Goal: Information Seeking & Learning: Learn about a topic

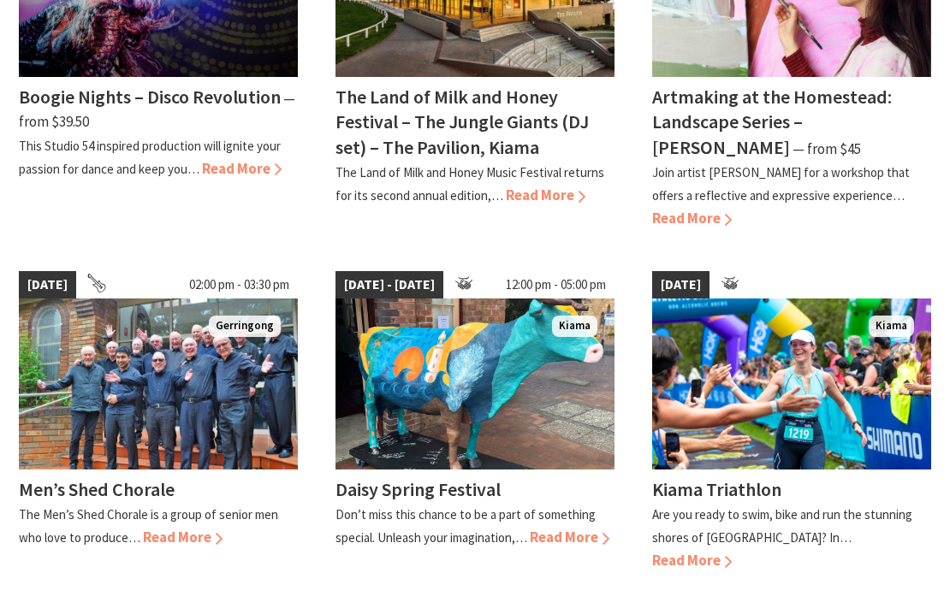
scroll to position [1709, 0]
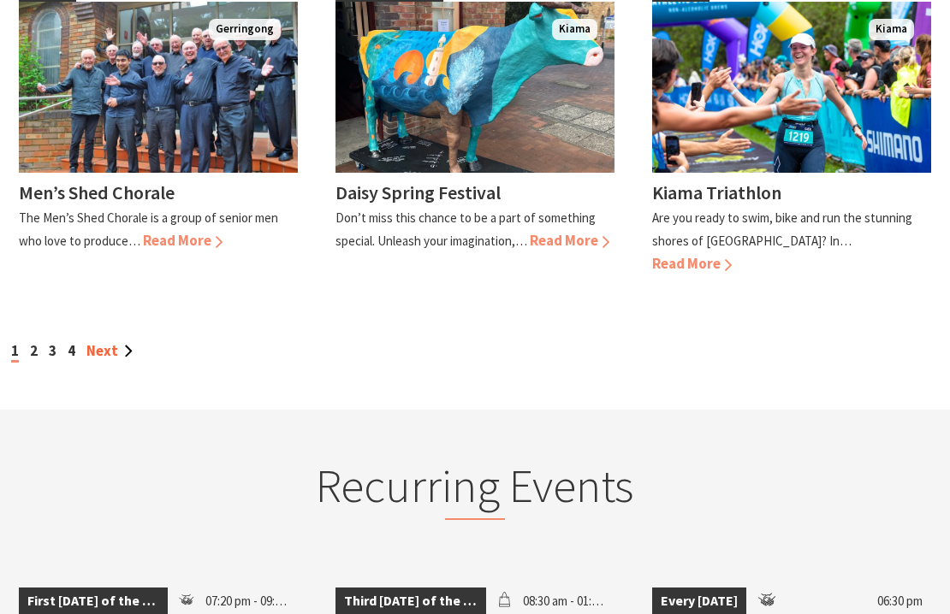
click at [104, 341] on link "Next" at bounding box center [109, 350] width 46 height 19
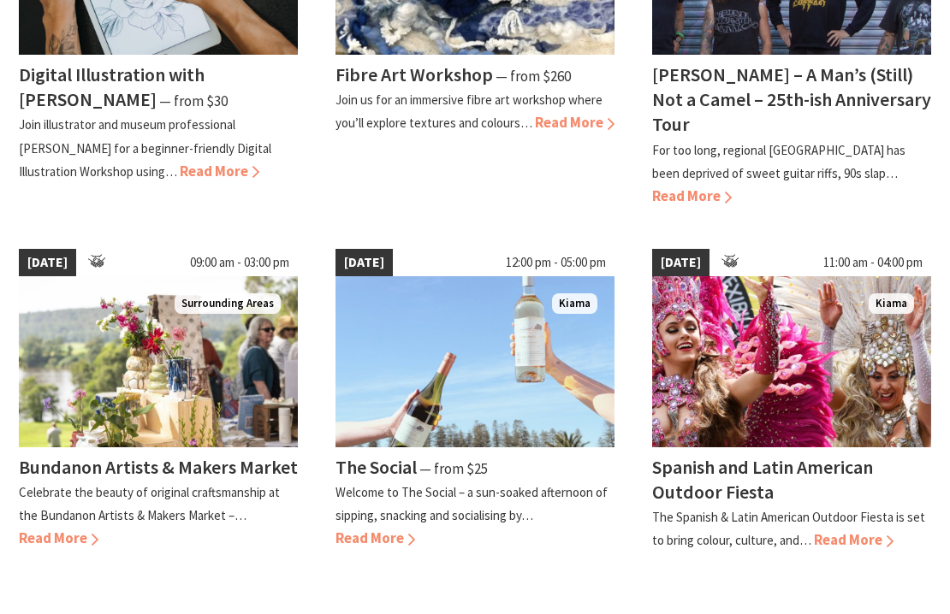
scroll to position [1464, 0]
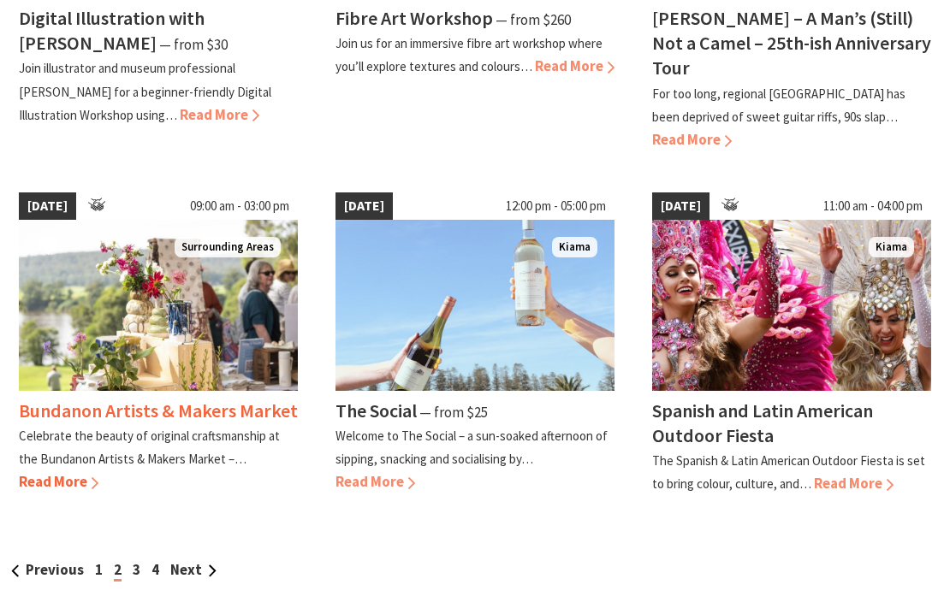
click at [62, 472] on span "Read More" at bounding box center [59, 481] width 80 height 19
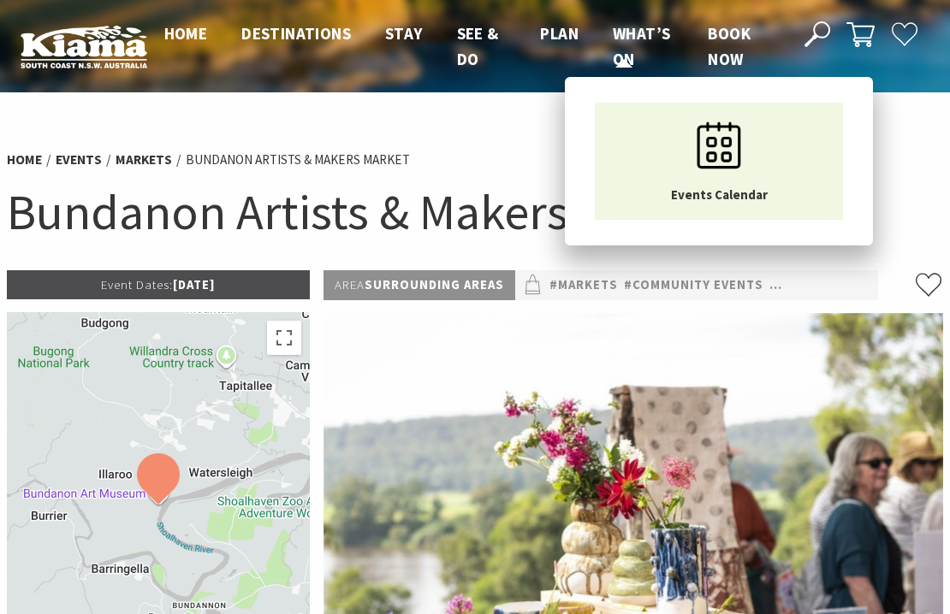
click at [629, 35] on span "What’s On" at bounding box center [641, 46] width 57 height 46
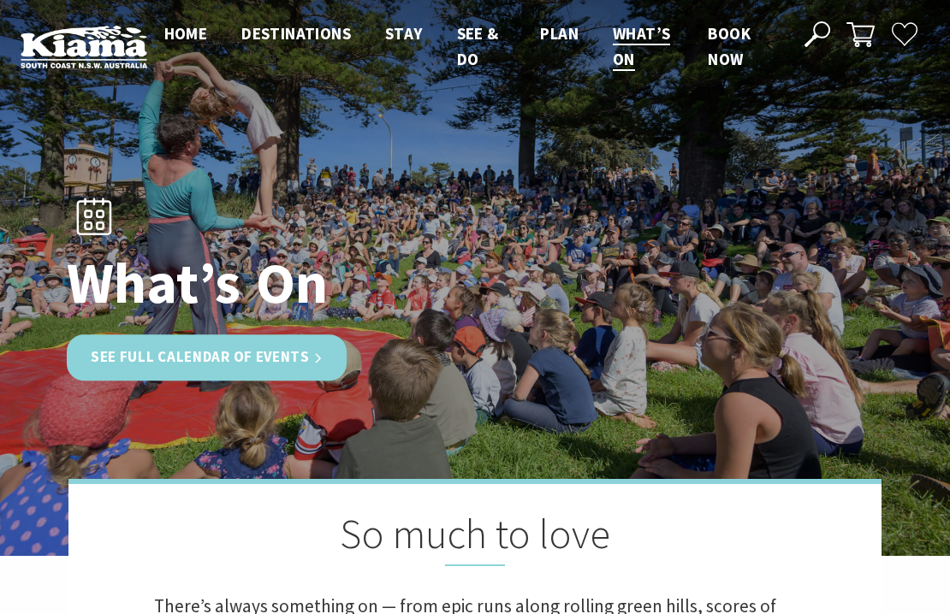
click at [270, 364] on link "See Full Calendar of Events" at bounding box center [207, 357] width 280 height 45
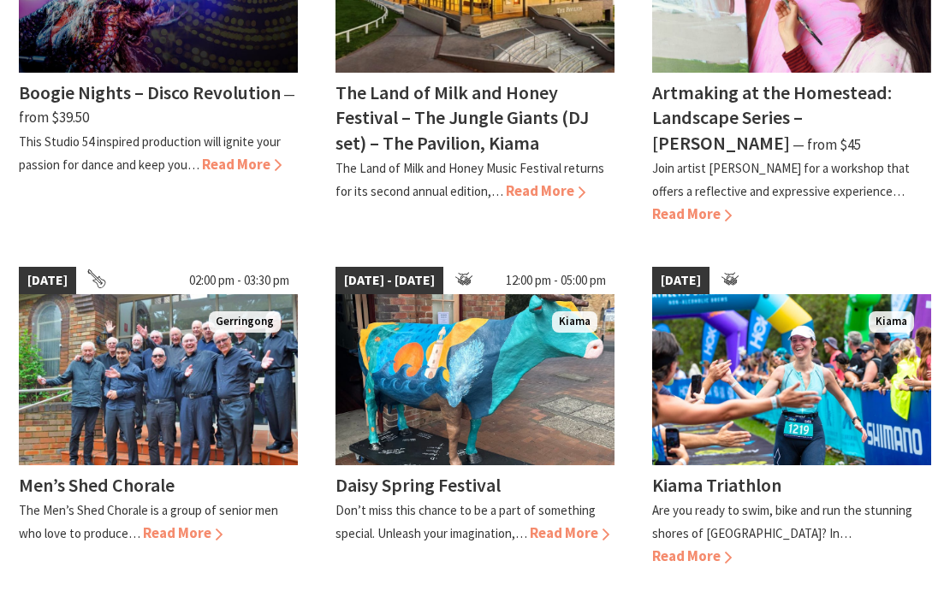
scroll to position [1419, 0]
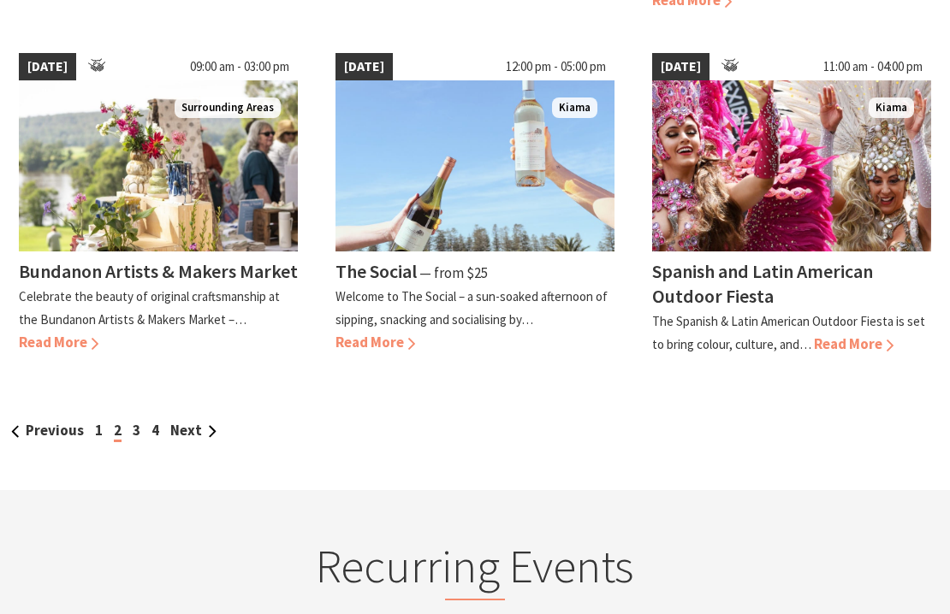
scroll to position [1614, 0]
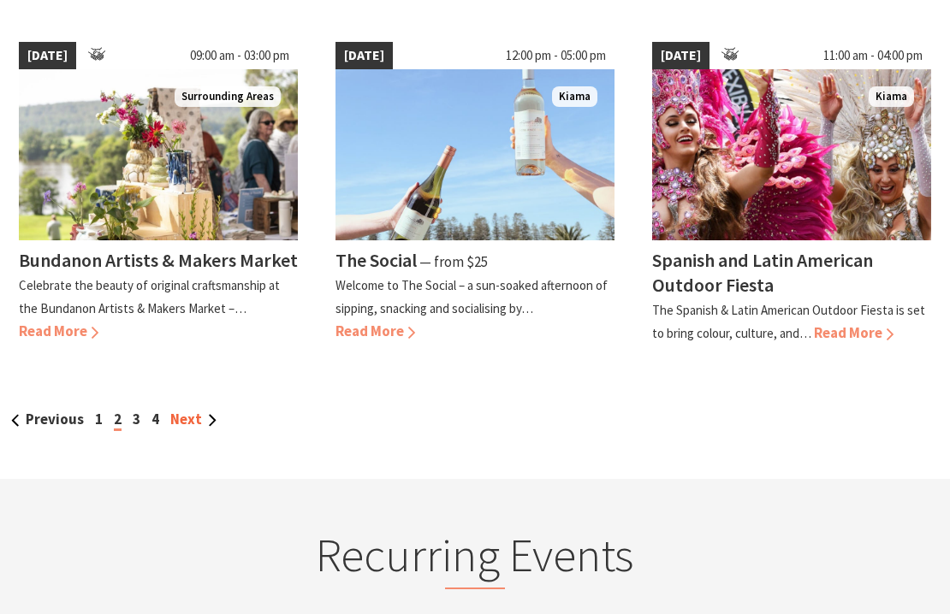
click at [193, 410] on link "Next" at bounding box center [193, 419] width 46 height 19
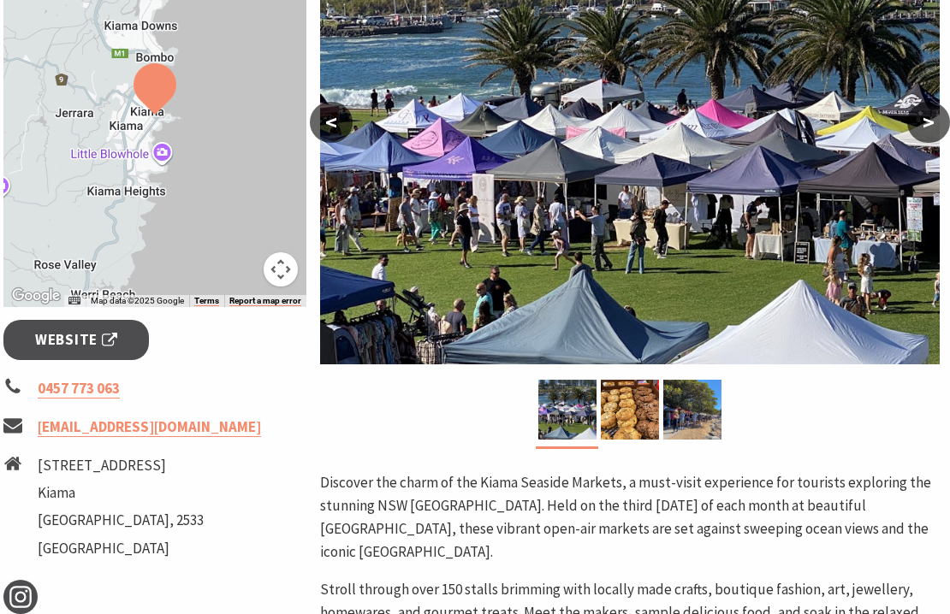
scroll to position [200, 3]
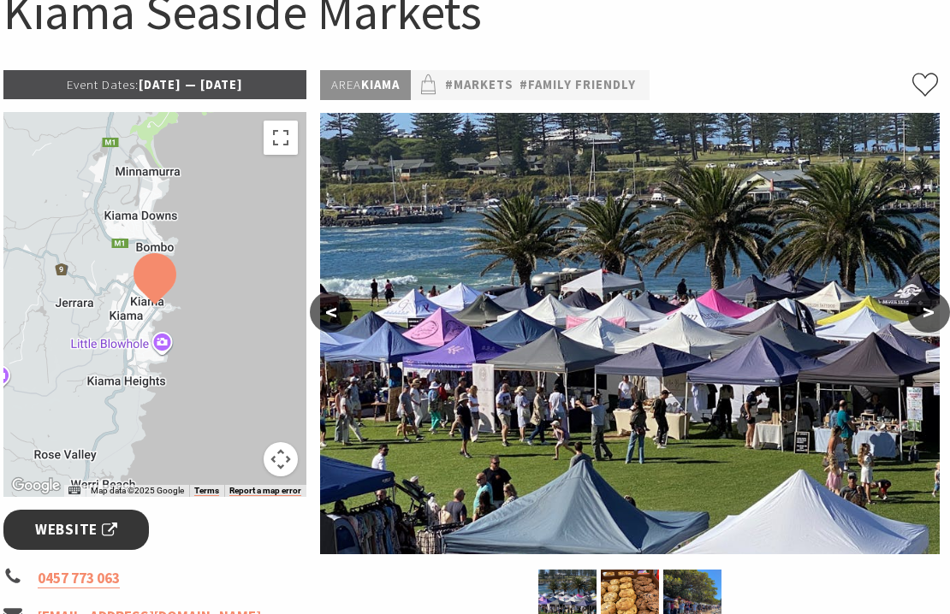
click at [68, 528] on span "Website" at bounding box center [76, 529] width 82 height 23
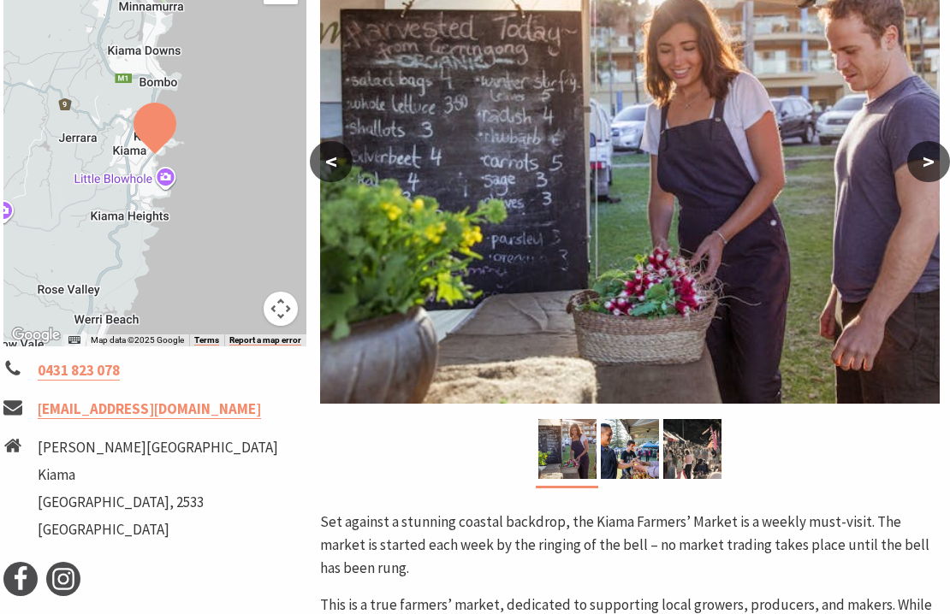
scroll to position [182, 3]
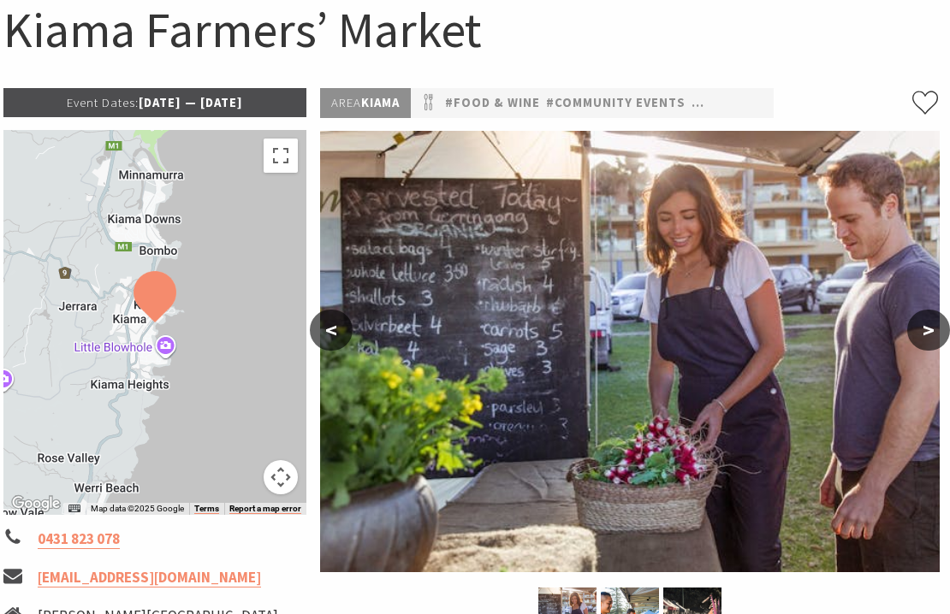
click at [258, 110] on p "Event Dates: [DATE] — [DATE]" at bounding box center [154, 102] width 303 height 29
click at [235, 307] on div at bounding box center [154, 322] width 303 height 385
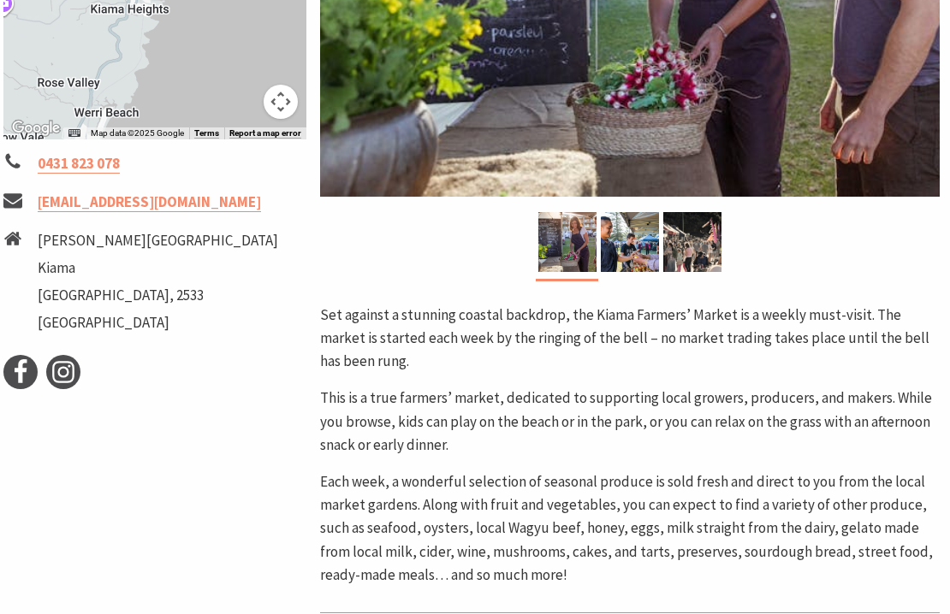
scroll to position [0, 3]
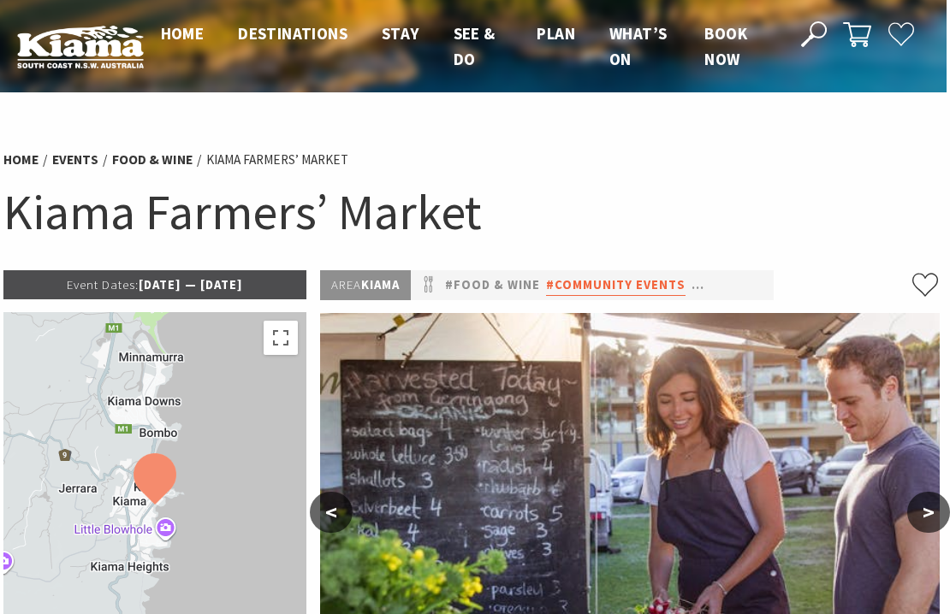
click at [554, 293] on link "#Community Events" at bounding box center [615, 285] width 139 height 21
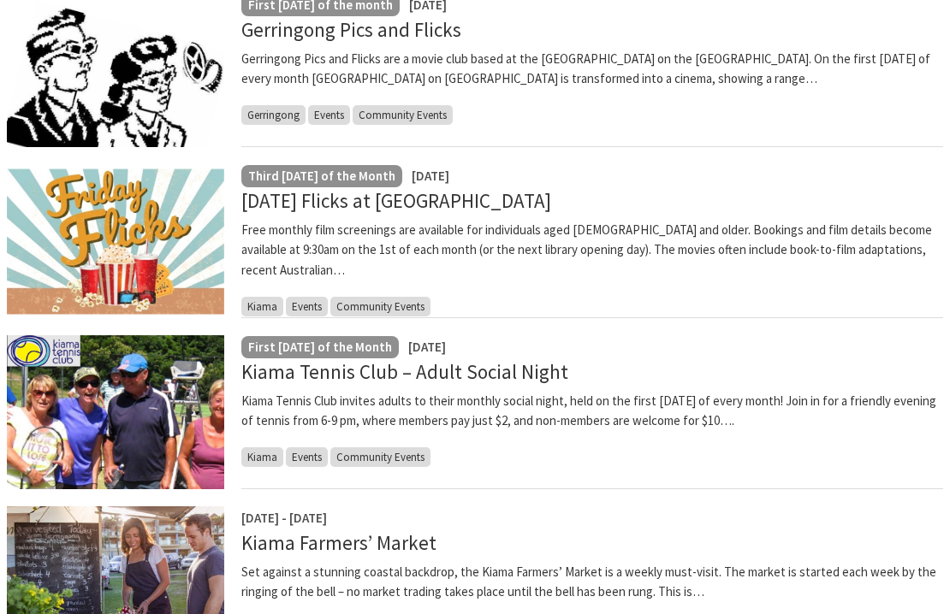
scroll to position [664, 0]
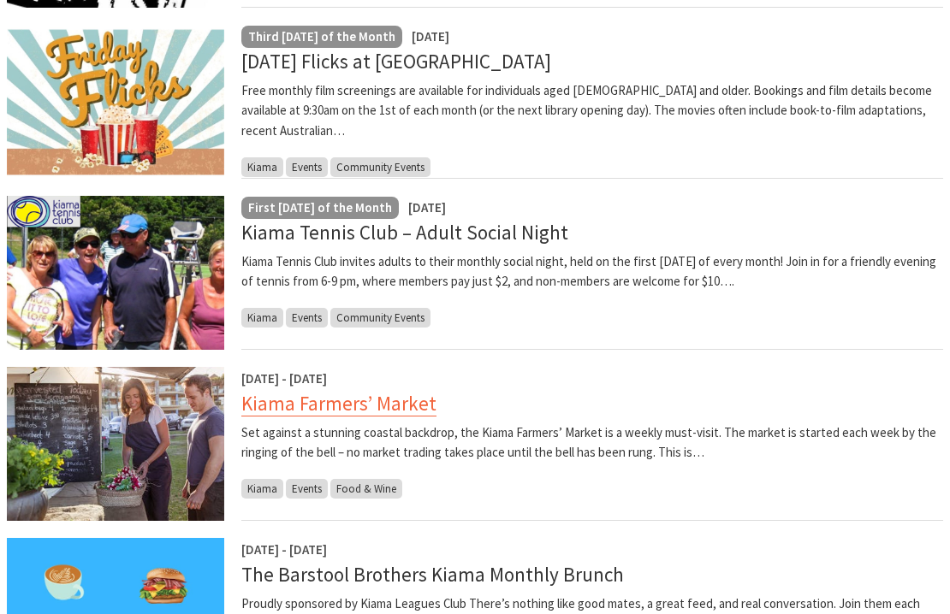
click at [350, 413] on link "Kiama Farmers’ Market" at bounding box center [338, 404] width 195 height 26
